Goal: Information Seeking & Learning: Learn about a topic

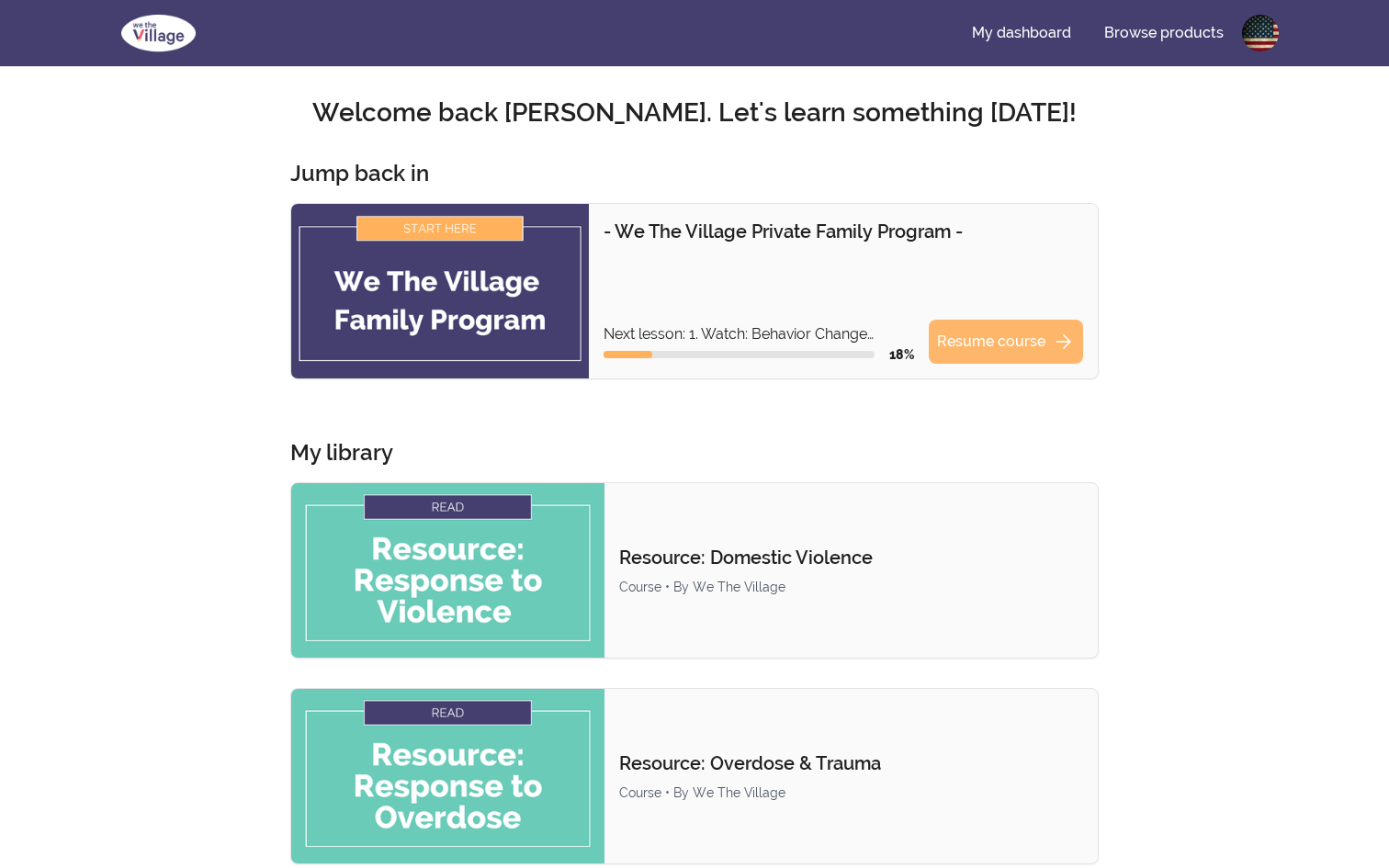
click at [1019, 335] on link "Resume course arrow_forward" at bounding box center [1006, 341] width 155 height 44
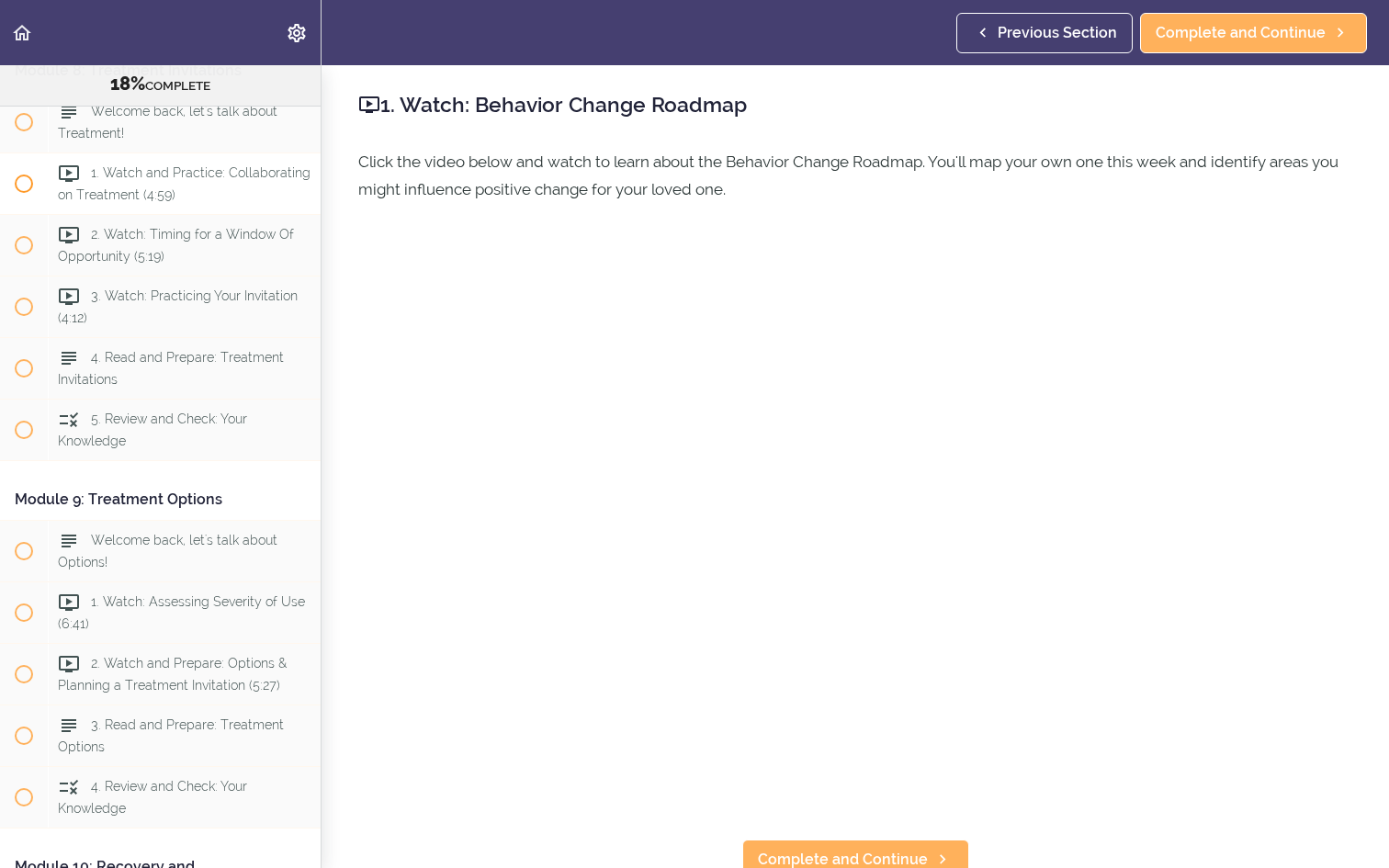
scroll to position [3104, 0]
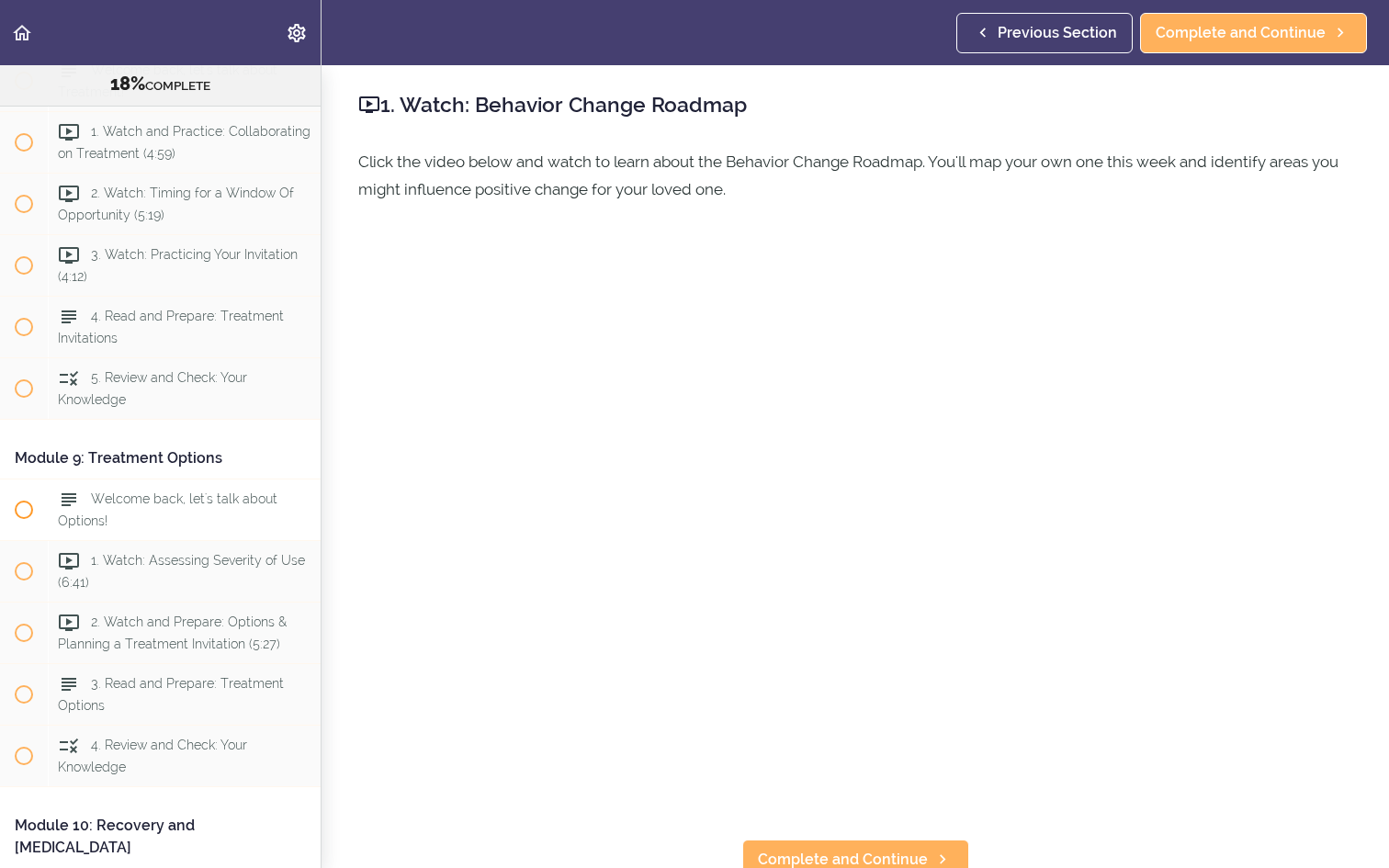
click at [212, 499] on div "Welcome back, let's talk about Options!" at bounding box center [184, 510] width 273 height 61
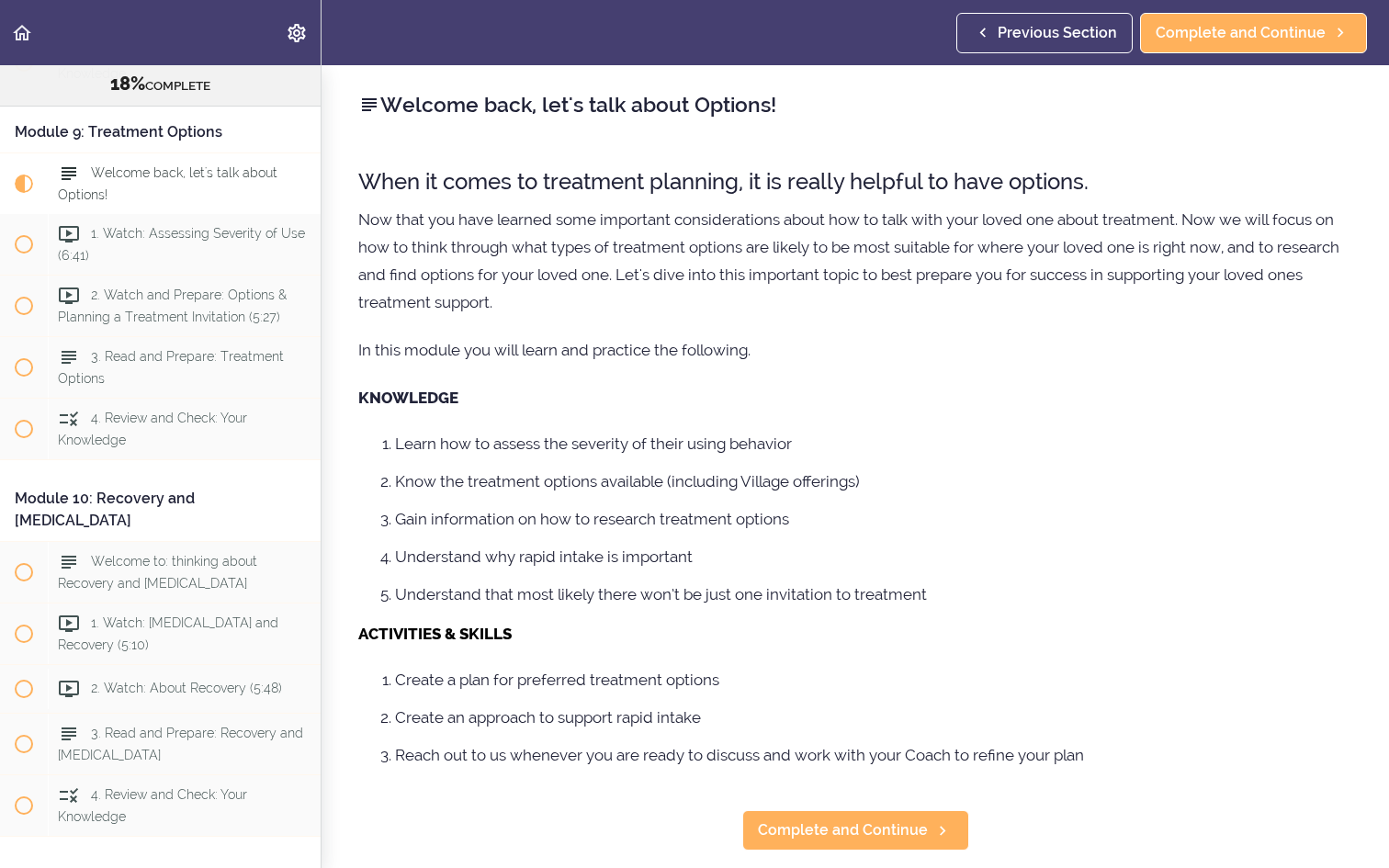
scroll to position [3440, 0]
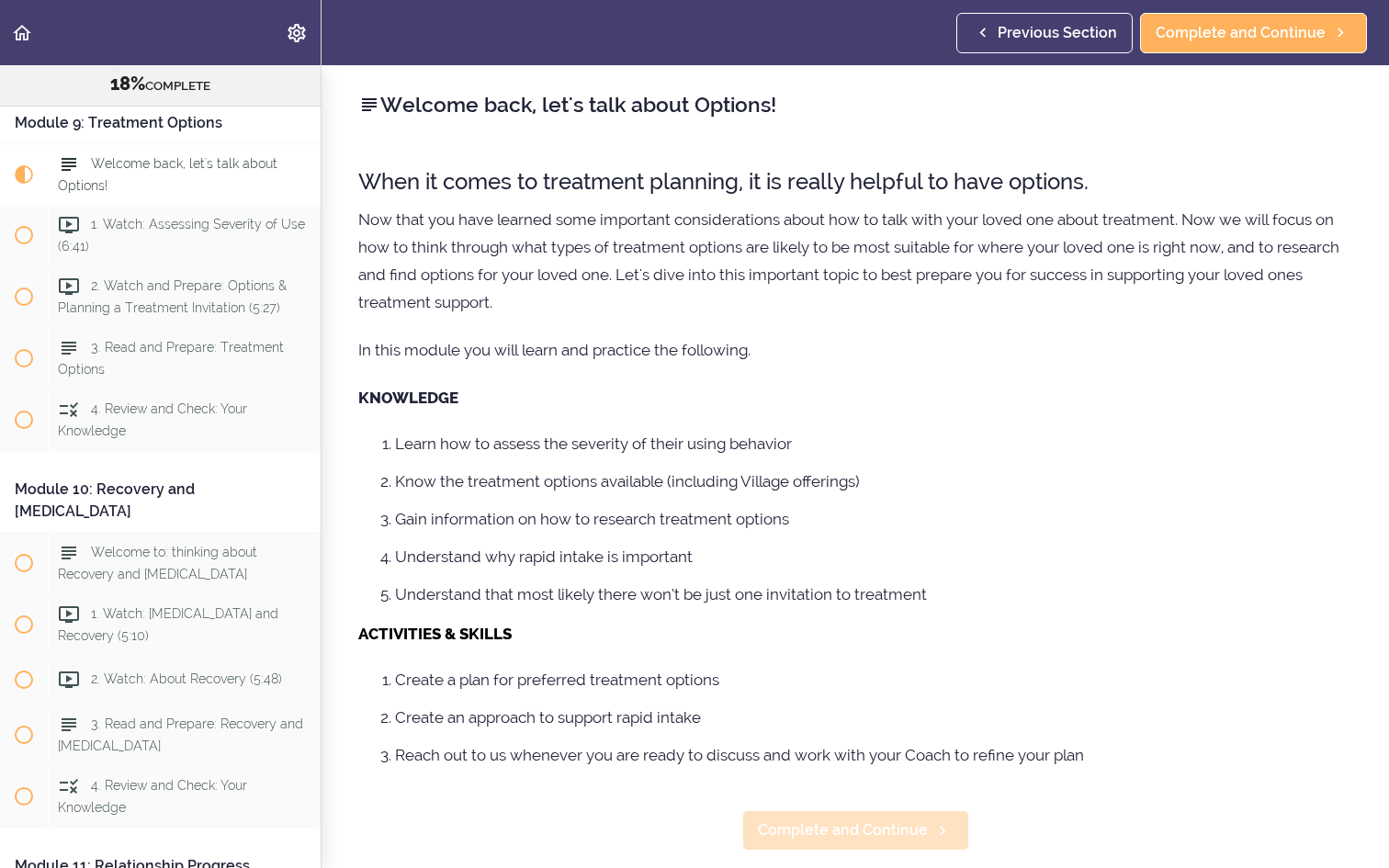
click at [893, 833] on span "Complete and Continue" at bounding box center [842, 831] width 170 height 22
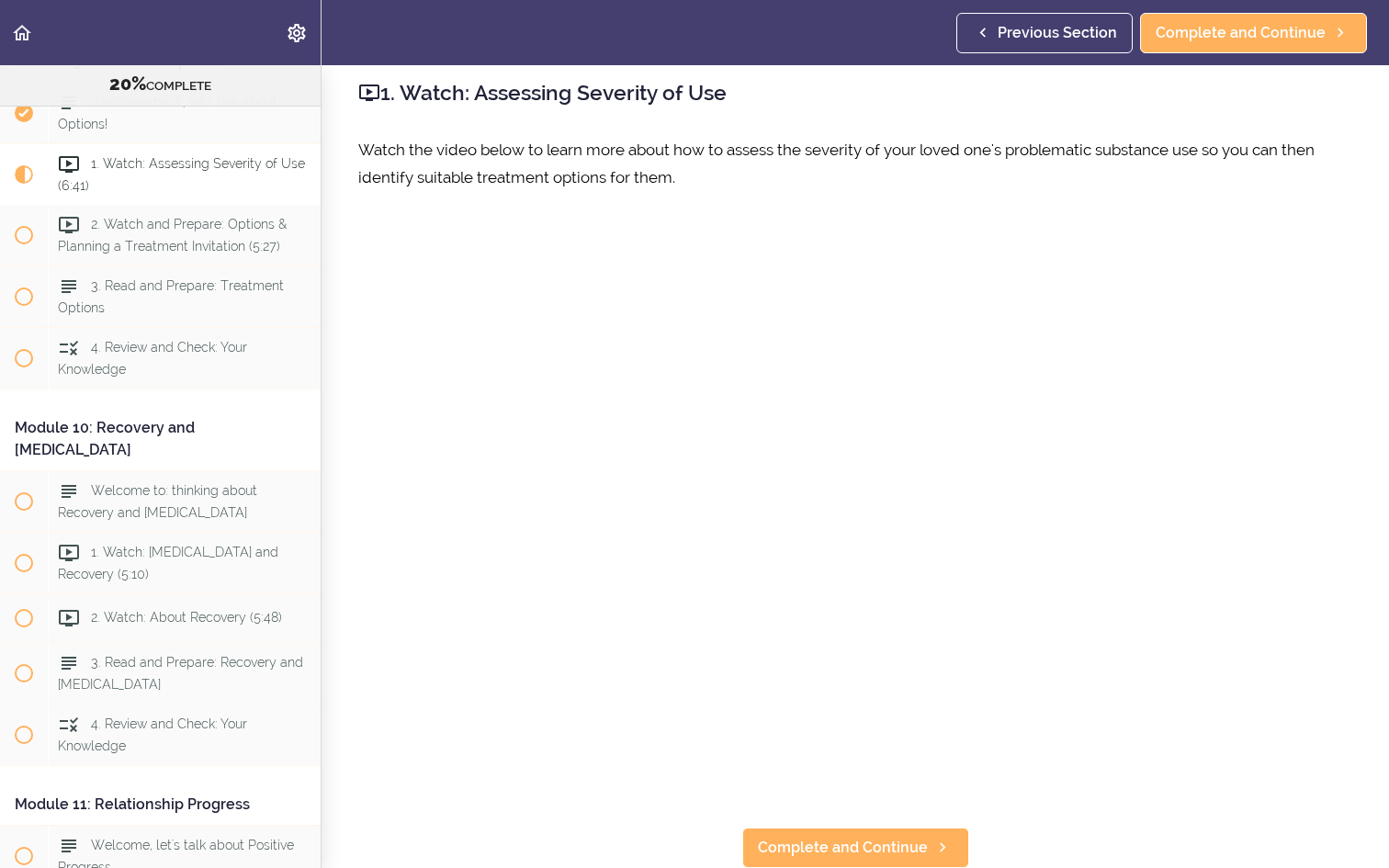
scroll to position [12, 0]
click at [879, 846] on span "Complete and Continue" at bounding box center [842, 848] width 170 height 22
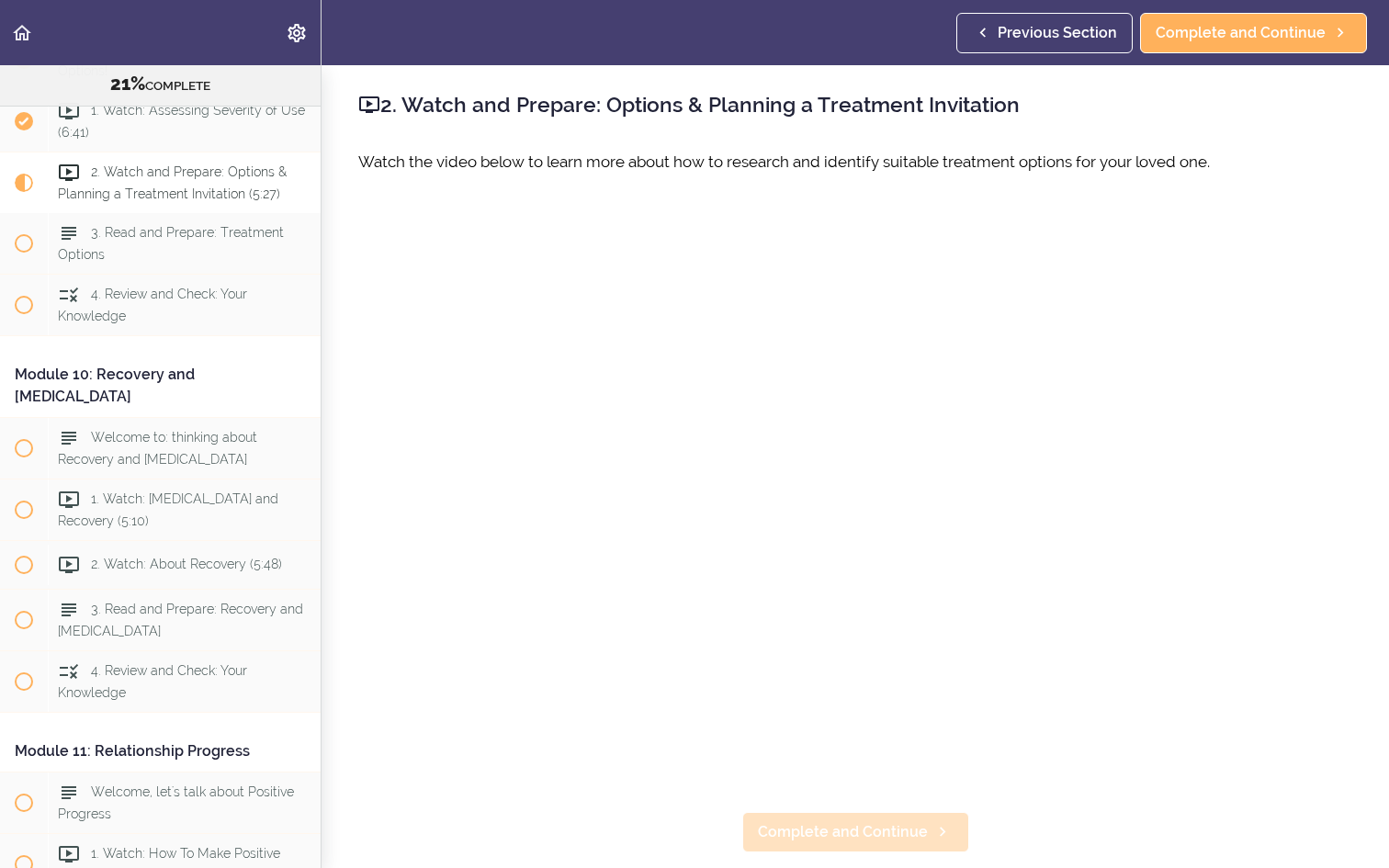
scroll to position [3563, 0]
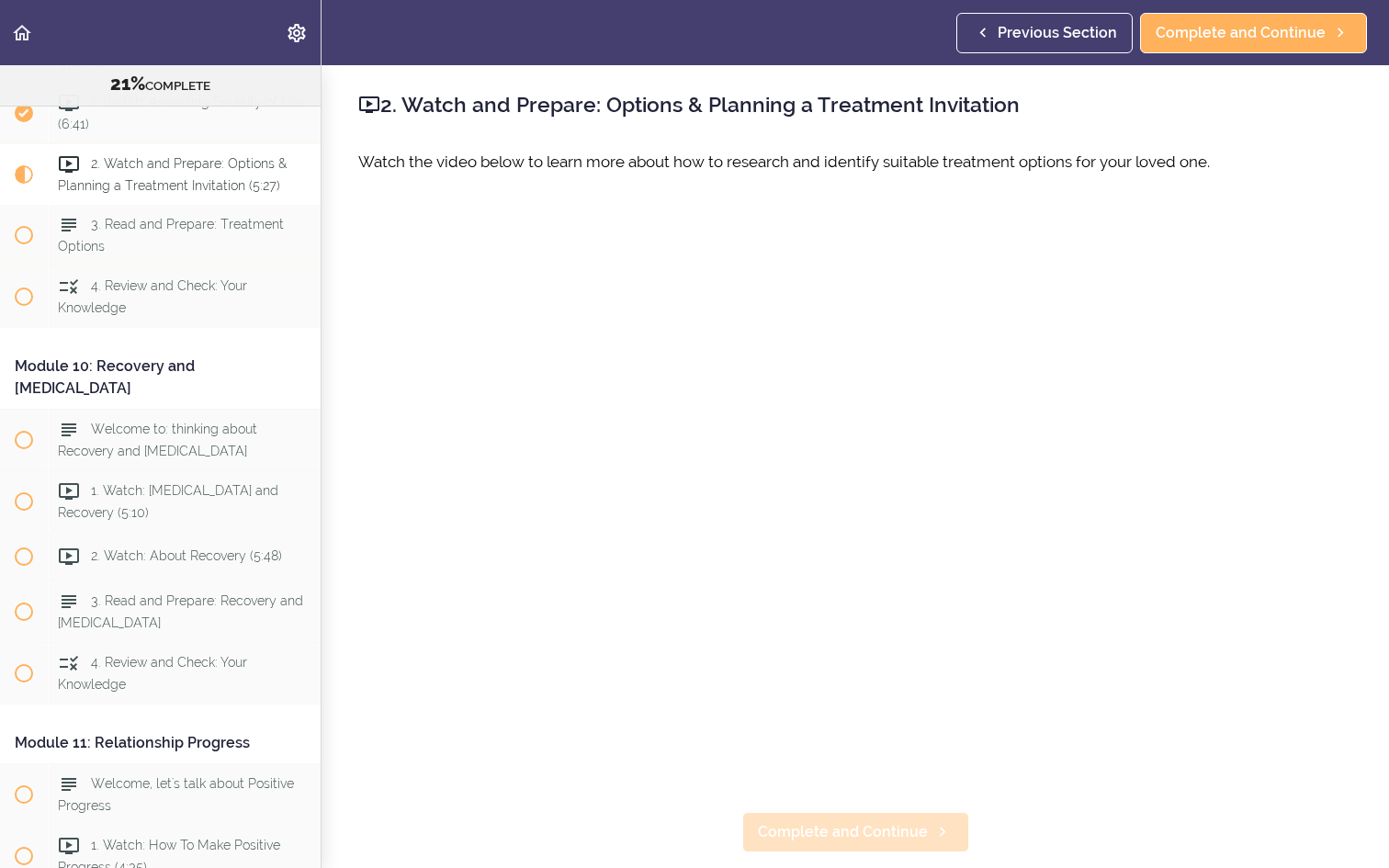
click at [857, 833] on span "Complete and Continue" at bounding box center [842, 832] width 170 height 22
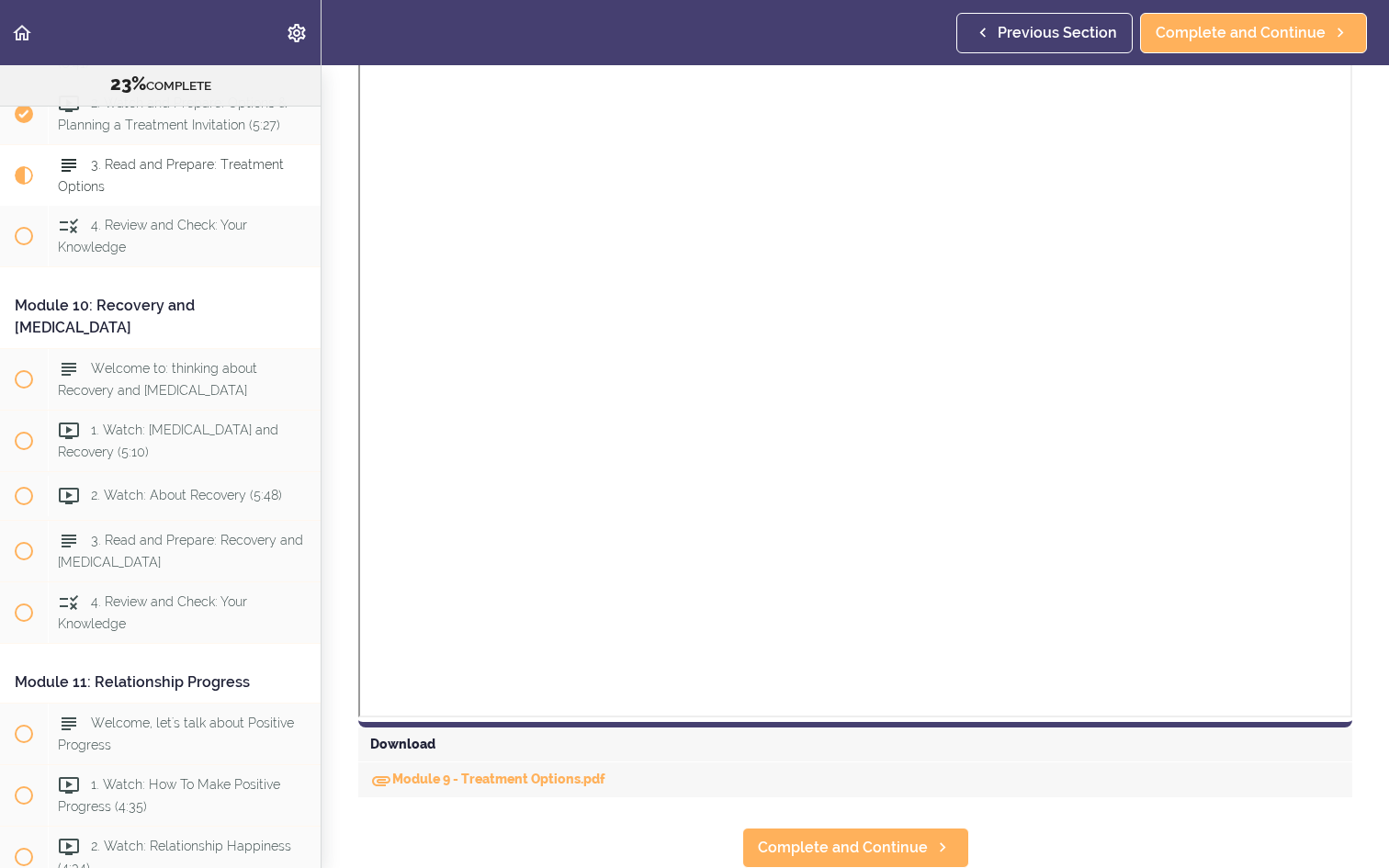
scroll to position [951, 0]
click at [510, 771] on div "Module 9 - Treatment Options.pdf" at bounding box center [855, 780] width 993 height 35
click at [501, 779] on link "Module 9 - Treatment Options.pdf" at bounding box center [487, 780] width 235 height 15
